Goal: Find specific page/section: Find specific page/section

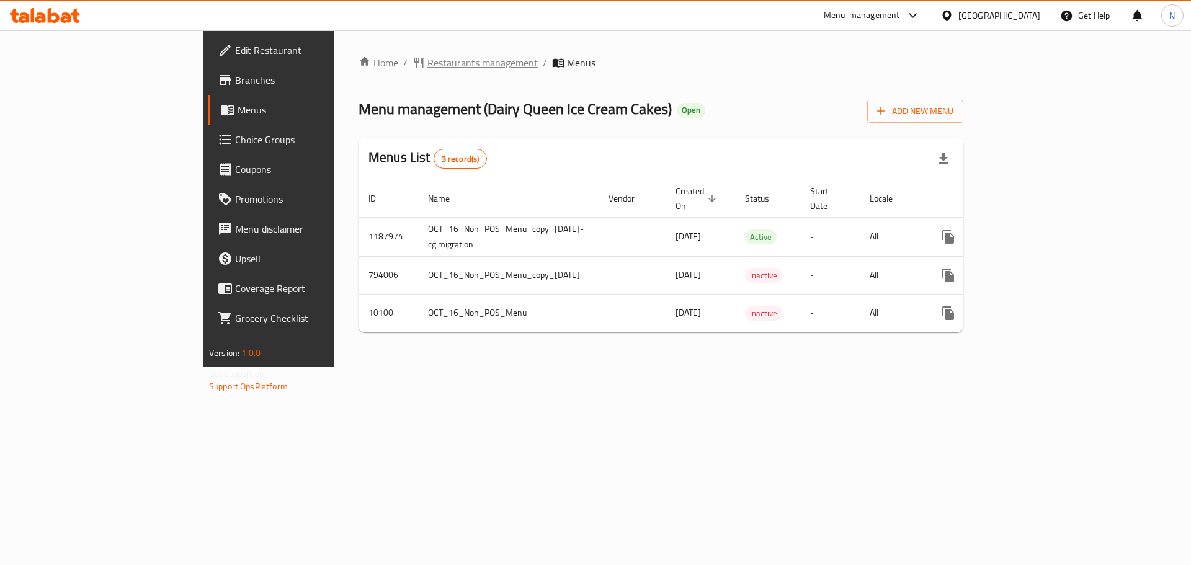
click at [428, 56] on span "Restaurants management" at bounding box center [483, 62] width 110 height 15
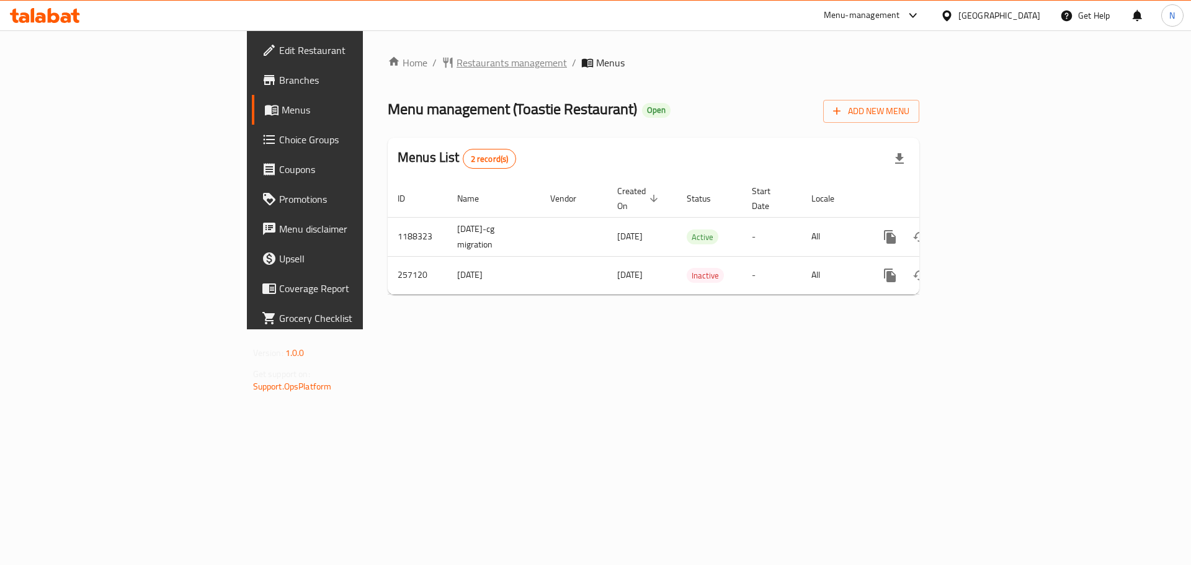
click at [457, 69] on span "Restaurants management" at bounding box center [512, 62] width 110 height 15
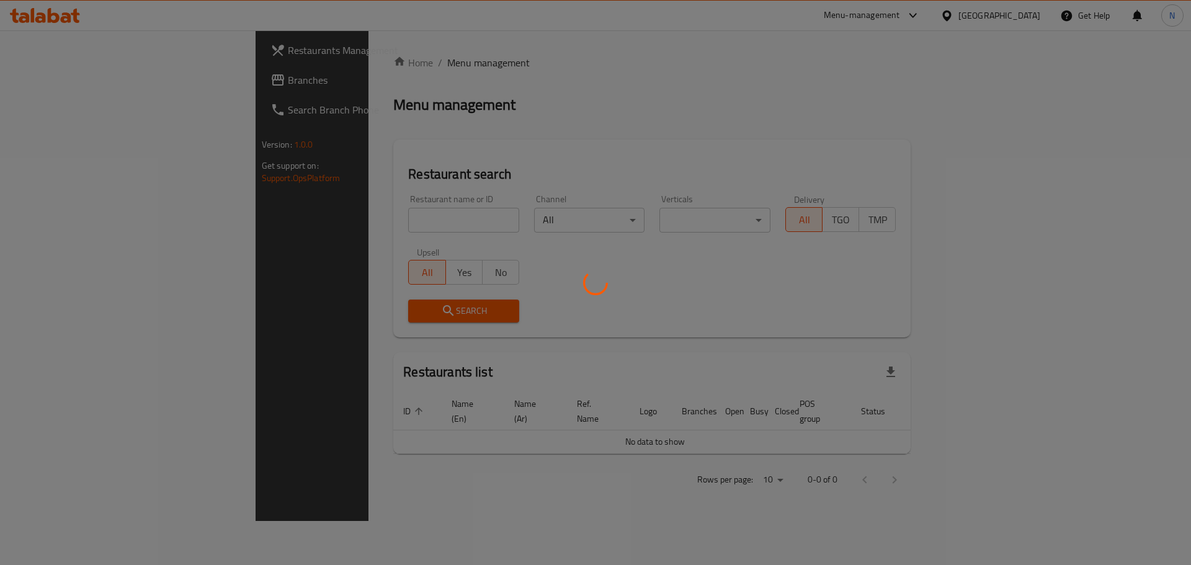
click at [84, 87] on div at bounding box center [595, 282] width 1191 height 565
click at [68, 84] on div at bounding box center [595, 282] width 1191 height 565
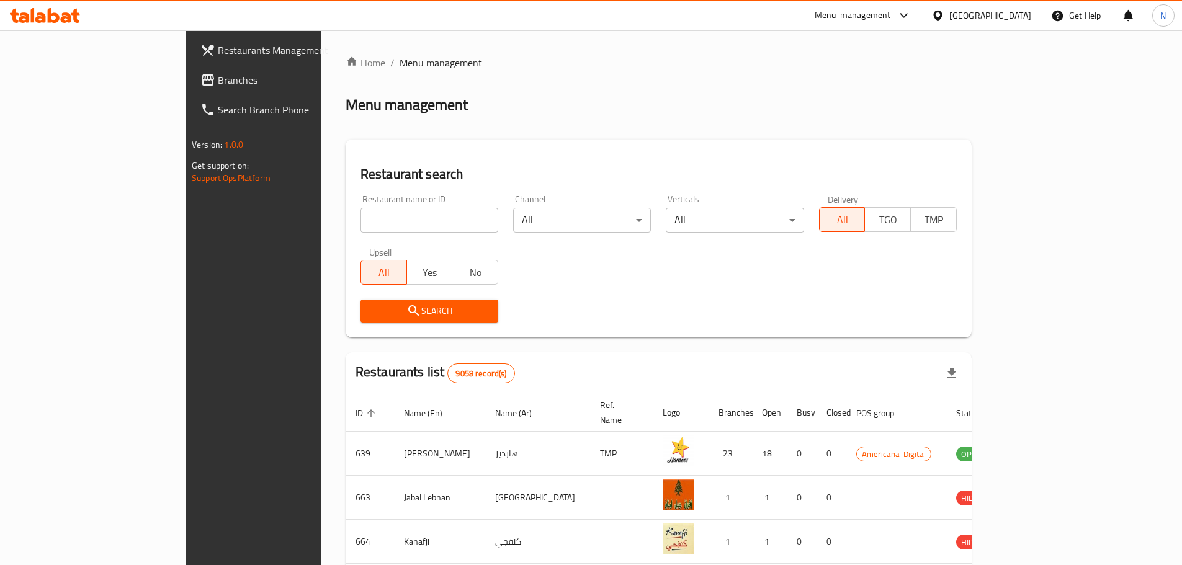
click at [361, 223] on input "search" at bounding box center [430, 220] width 138 height 25
paste input "772462"
type input "772462"
click at [218, 84] on span "Branches" at bounding box center [295, 80] width 155 height 15
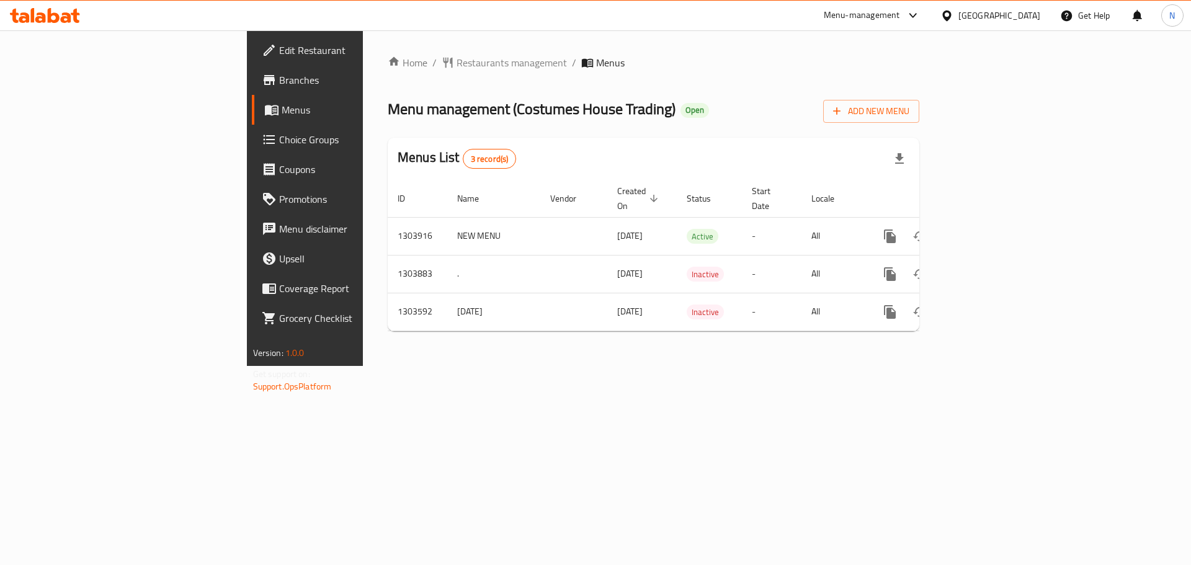
click at [1033, 16] on div "[GEOGRAPHIC_DATA]" at bounding box center [1000, 16] width 82 height 14
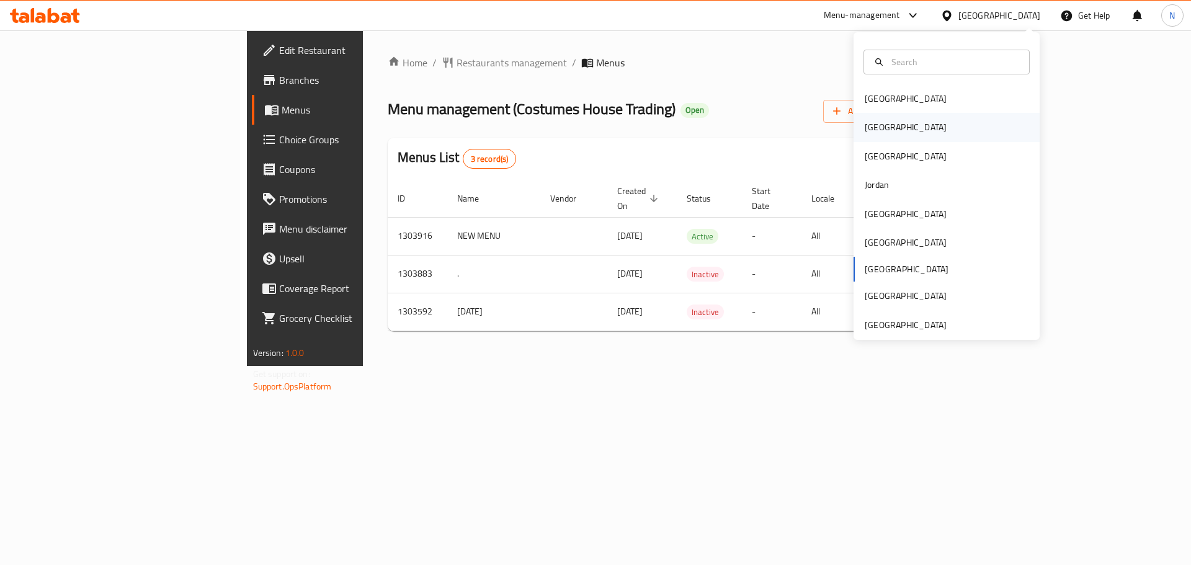
click at [894, 127] on div "Egypt" at bounding box center [947, 127] width 186 height 29
